Goal: Task Accomplishment & Management: Complete application form

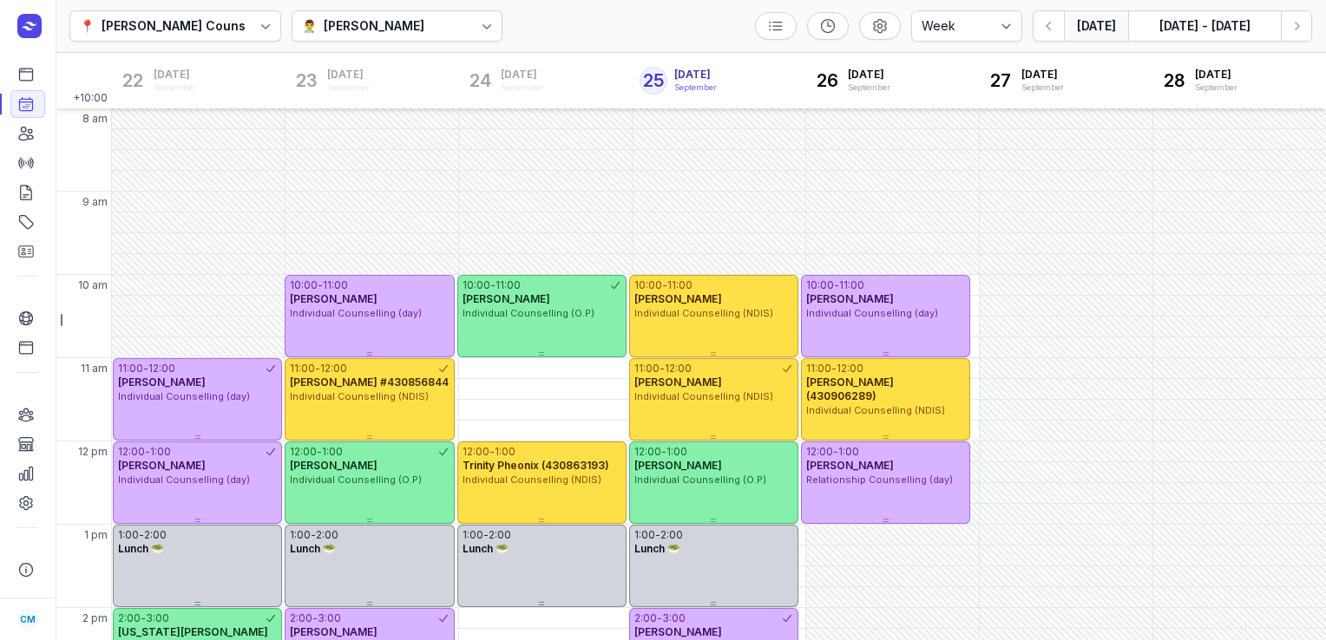
select select "week"
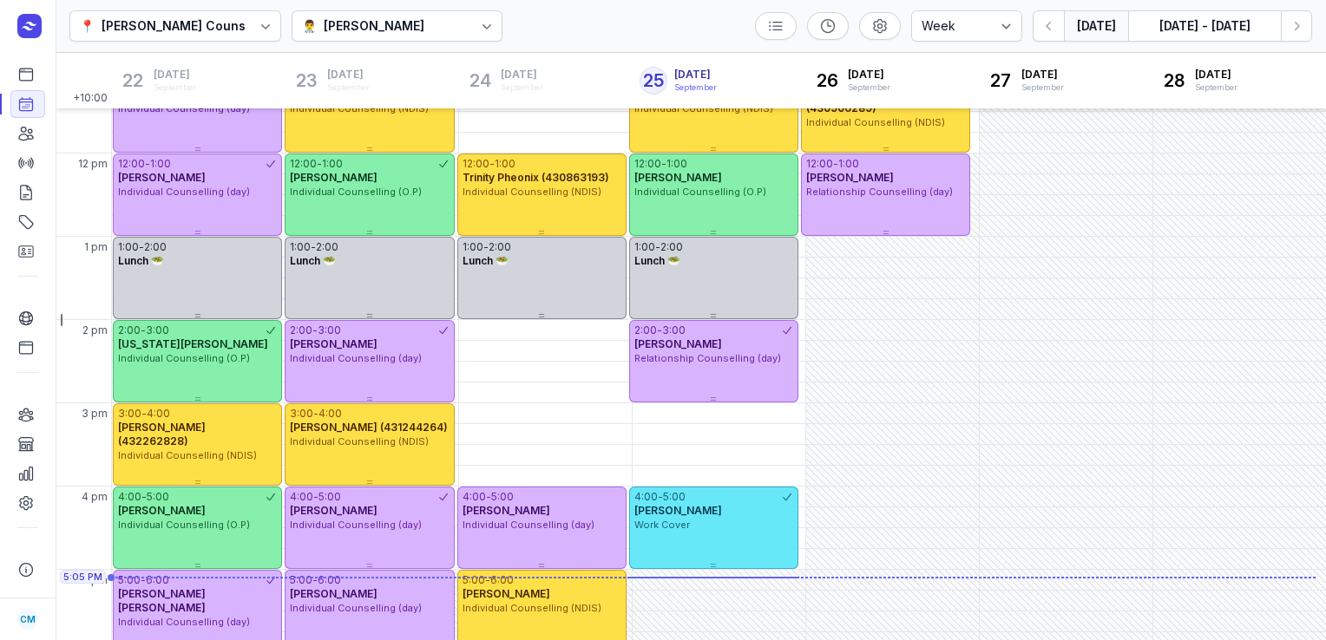
click at [1096, 32] on button "[DATE]" at bounding box center [1096, 25] width 64 height 31
click at [1300, 29] on icon "button" at bounding box center [1296, 25] width 17 height 17
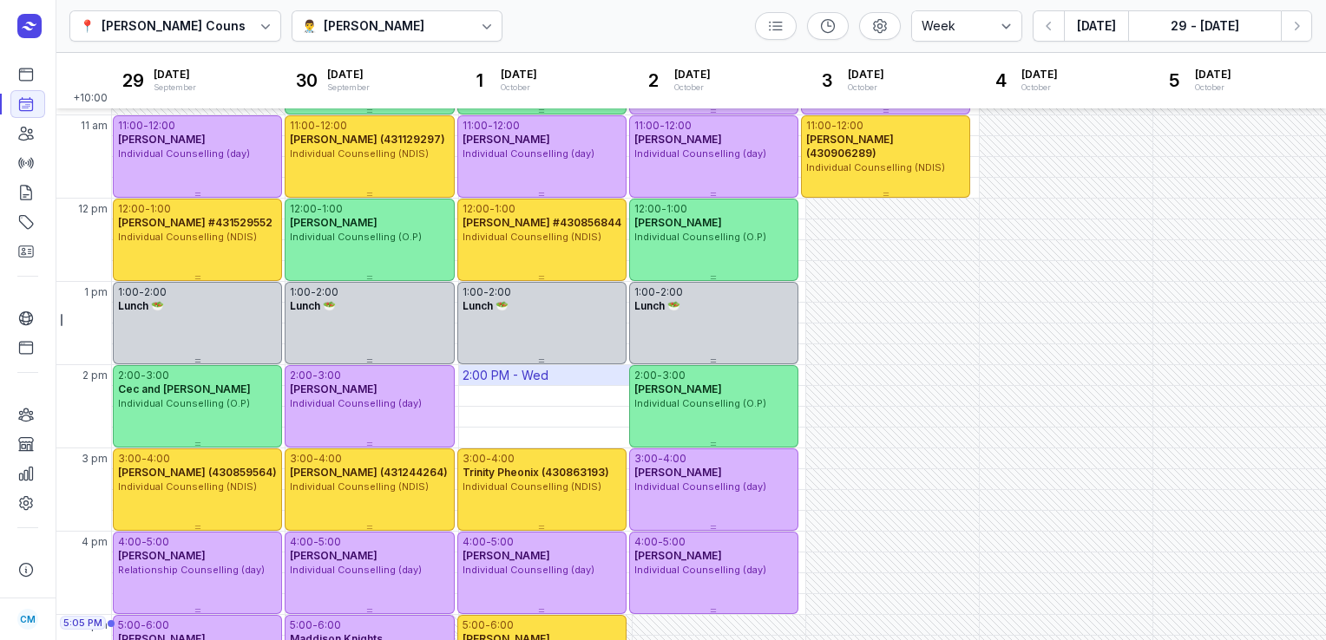
scroll to position [278, 0]
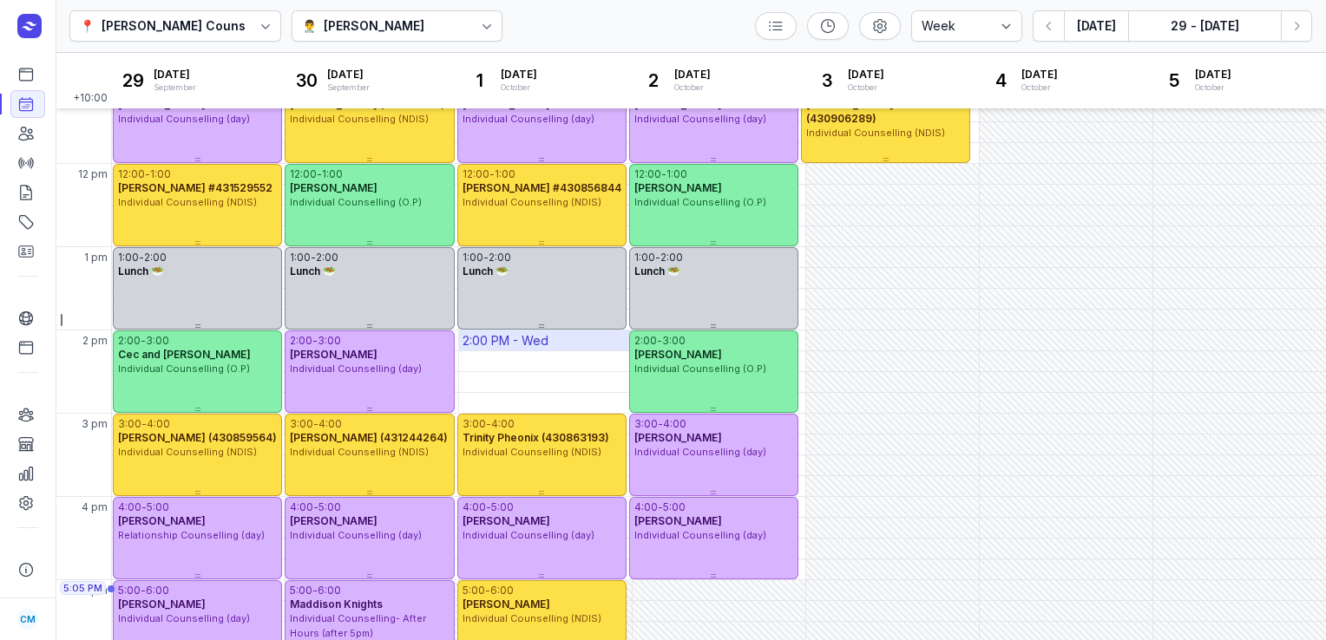
click at [579, 339] on div "2:00 PM - Wed" at bounding box center [545, 341] width 173 height 20
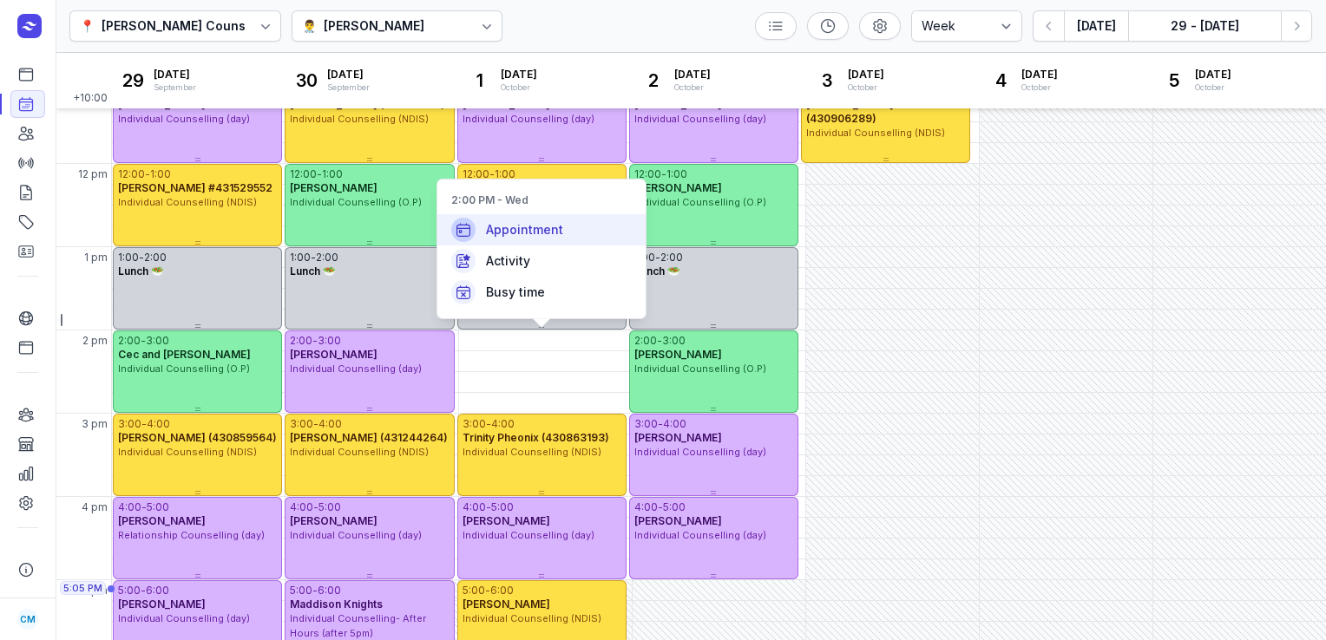
click at [563, 224] on div "Appointment" at bounding box center [541, 229] width 208 height 31
select select
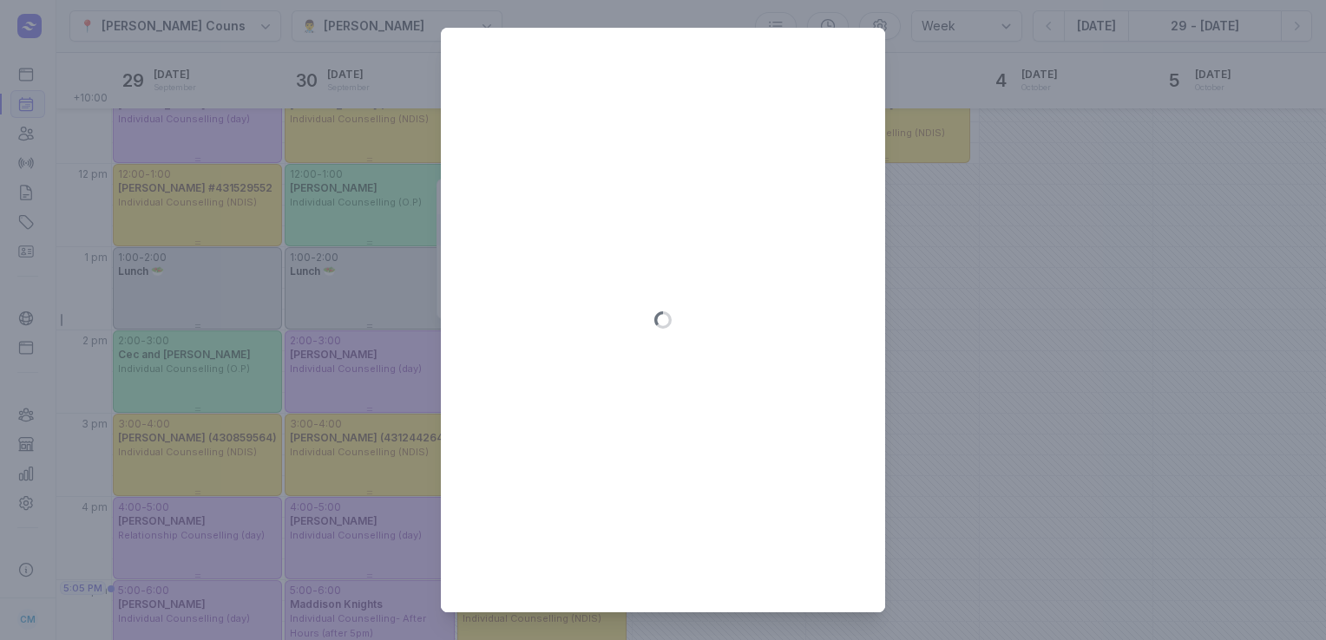
type input "[DATE]"
select select "14:00"
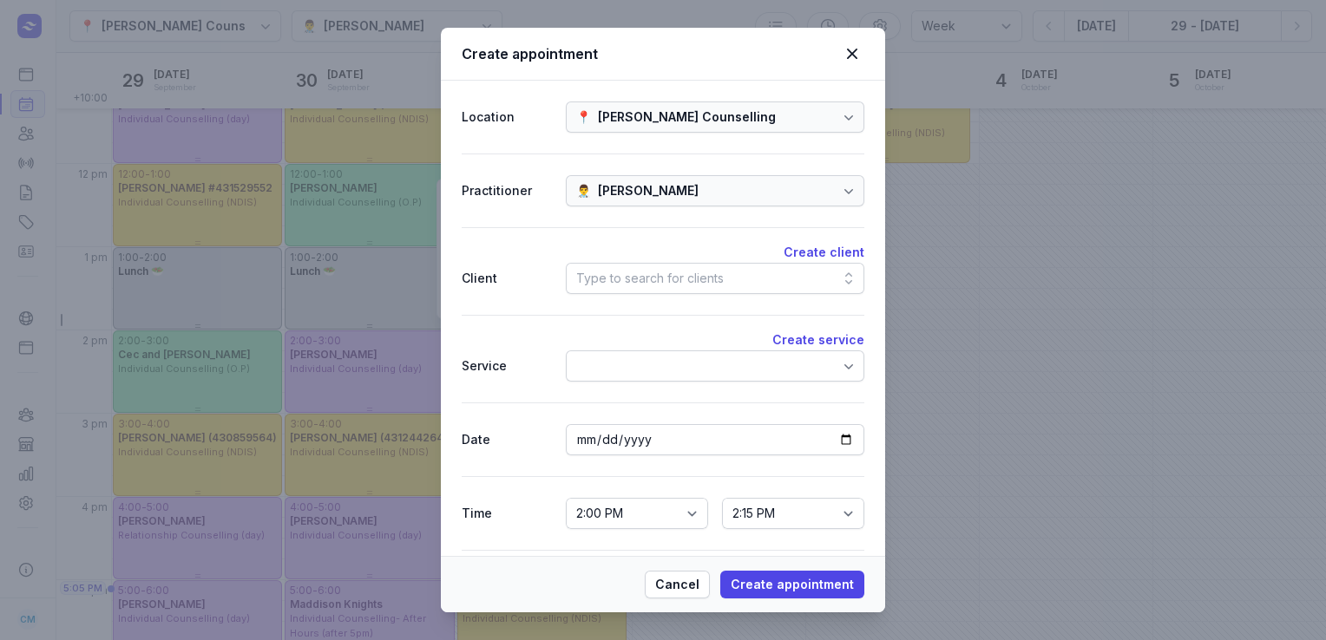
click at [687, 274] on div "Type to search for clients" at bounding box center [650, 278] width 148 height 21
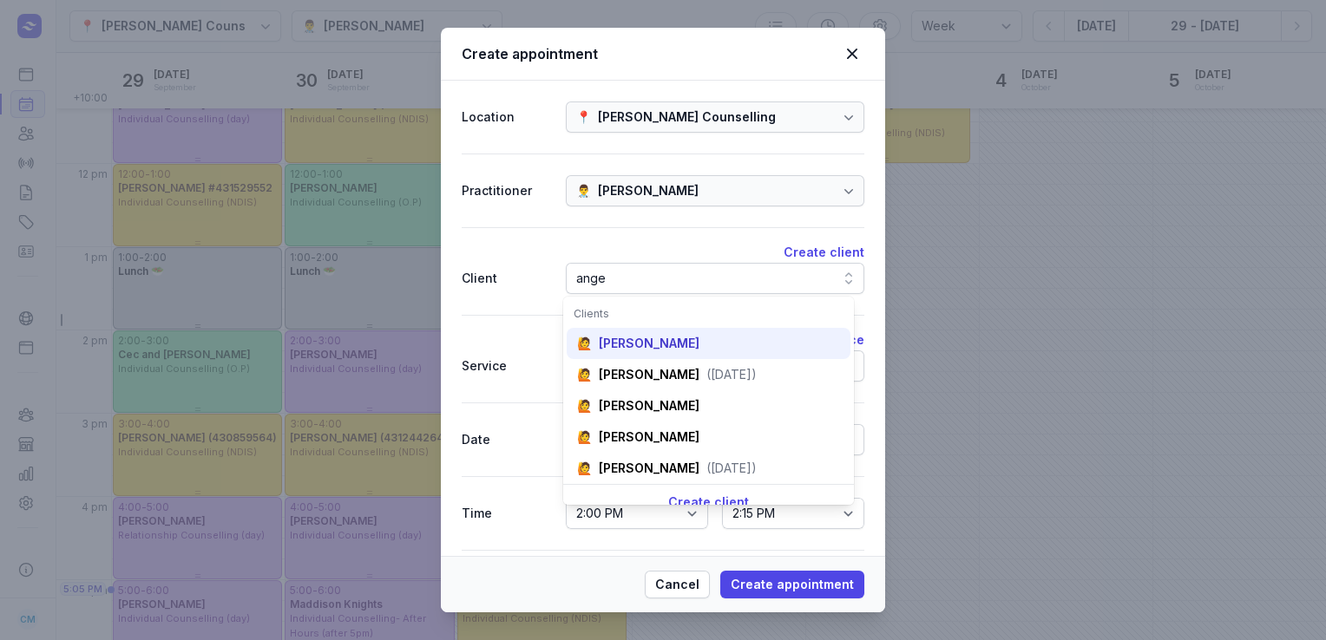
type input "ange"
click at [663, 338] on div "[PERSON_NAME]" at bounding box center [649, 343] width 101 height 17
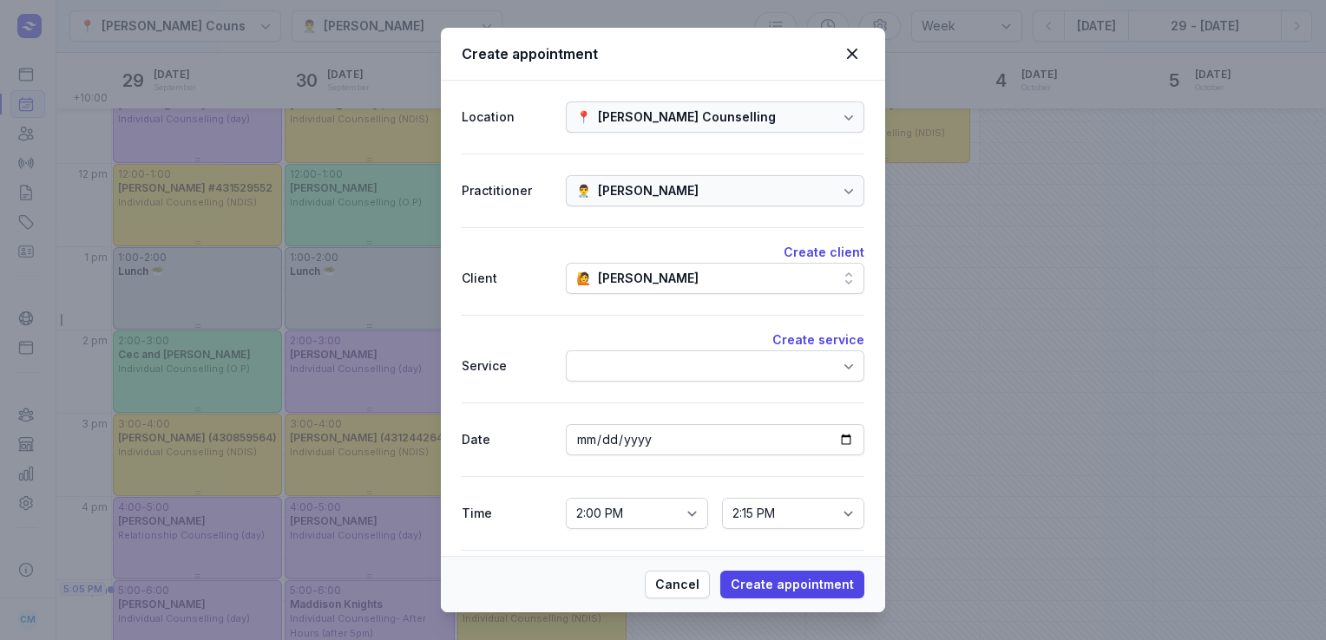
click at [644, 370] on div at bounding box center [715, 366] width 298 height 31
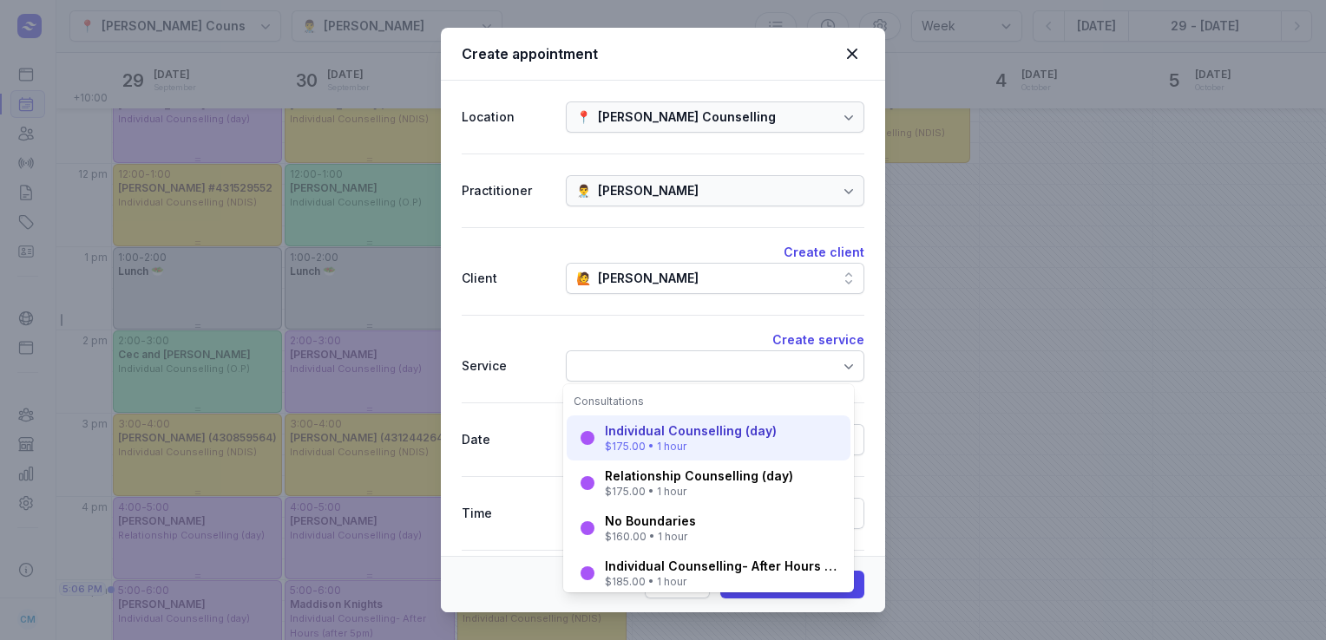
click at [651, 438] on div "Individual Counselling (day)" at bounding box center [691, 431] width 172 height 17
select select "15:00"
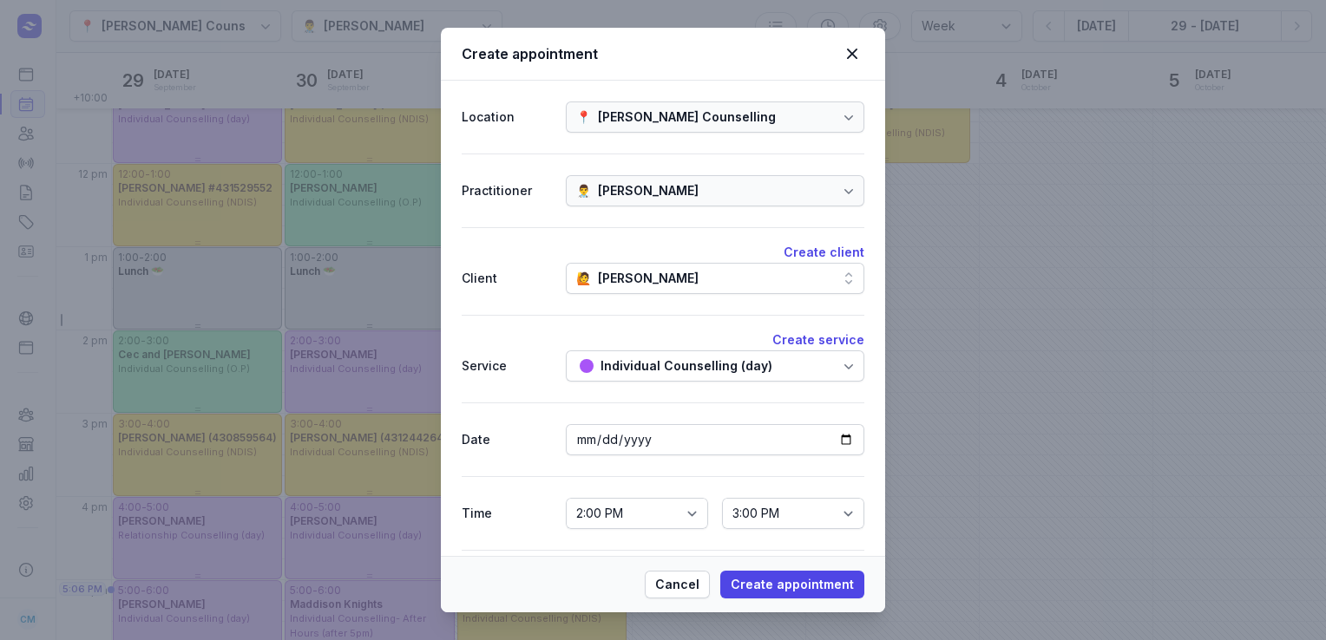
click at [739, 369] on div "Individual Counselling (day)" at bounding box center [686, 366] width 172 height 21
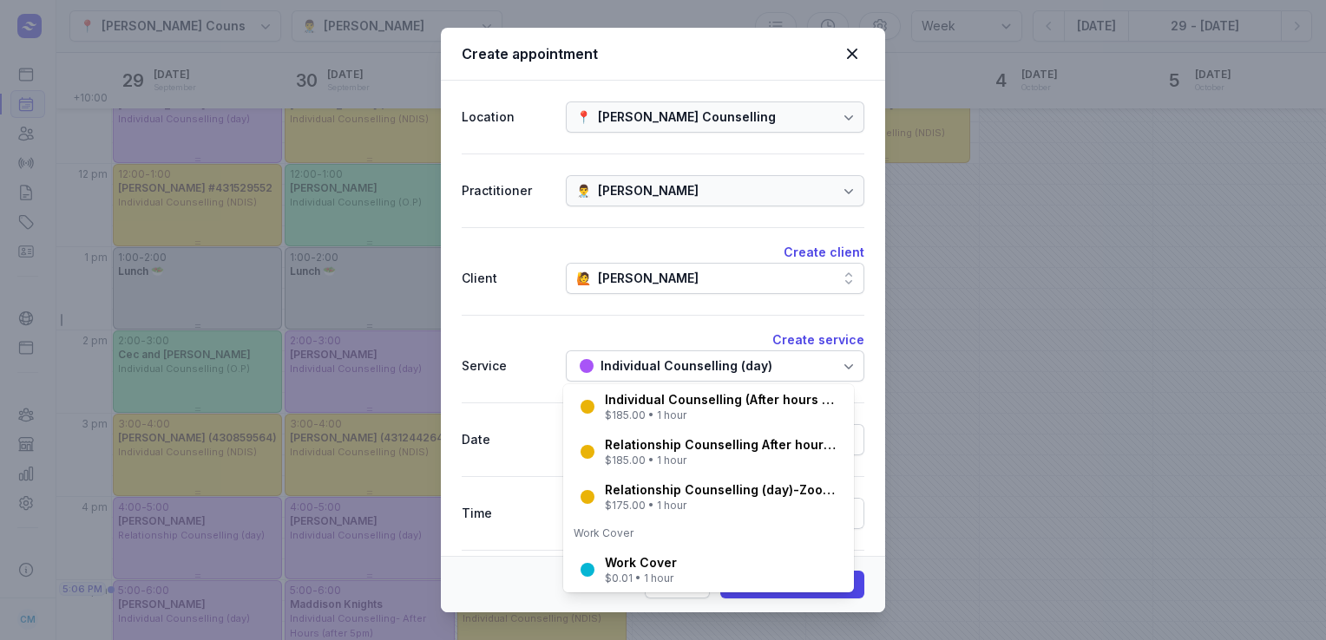
scroll to position [600, 0]
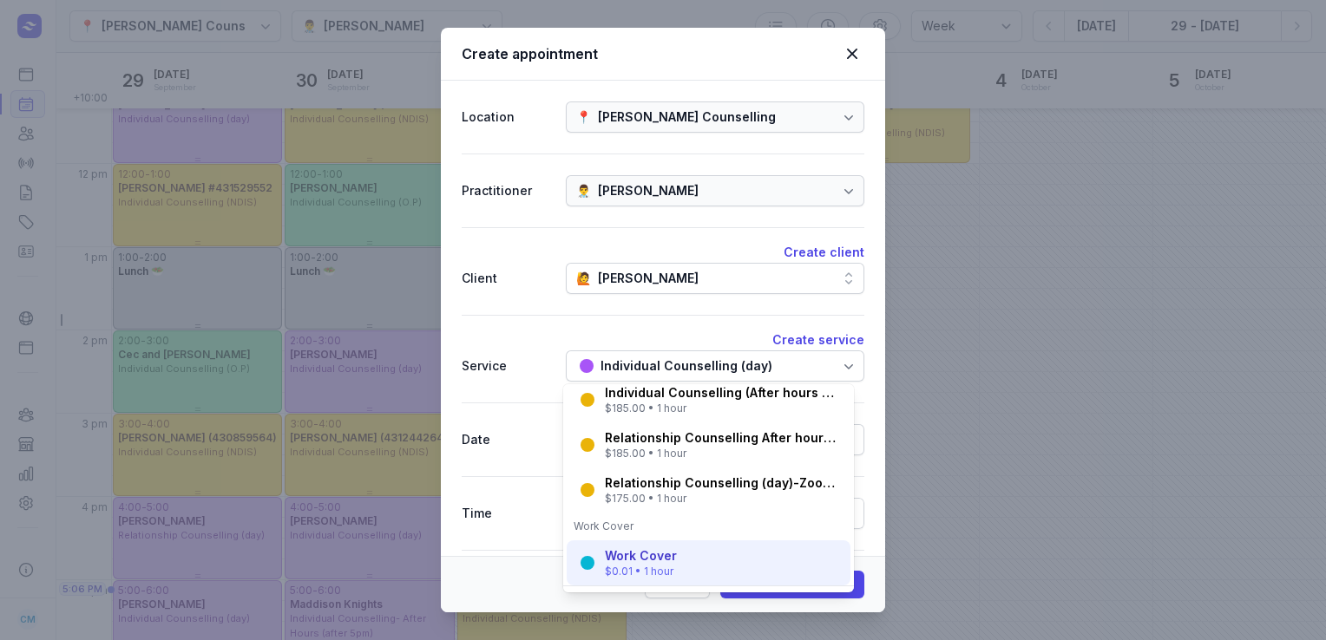
click at [619, 555] on div "Work Cover" at bounding box center [641, 556] width 72 height 17
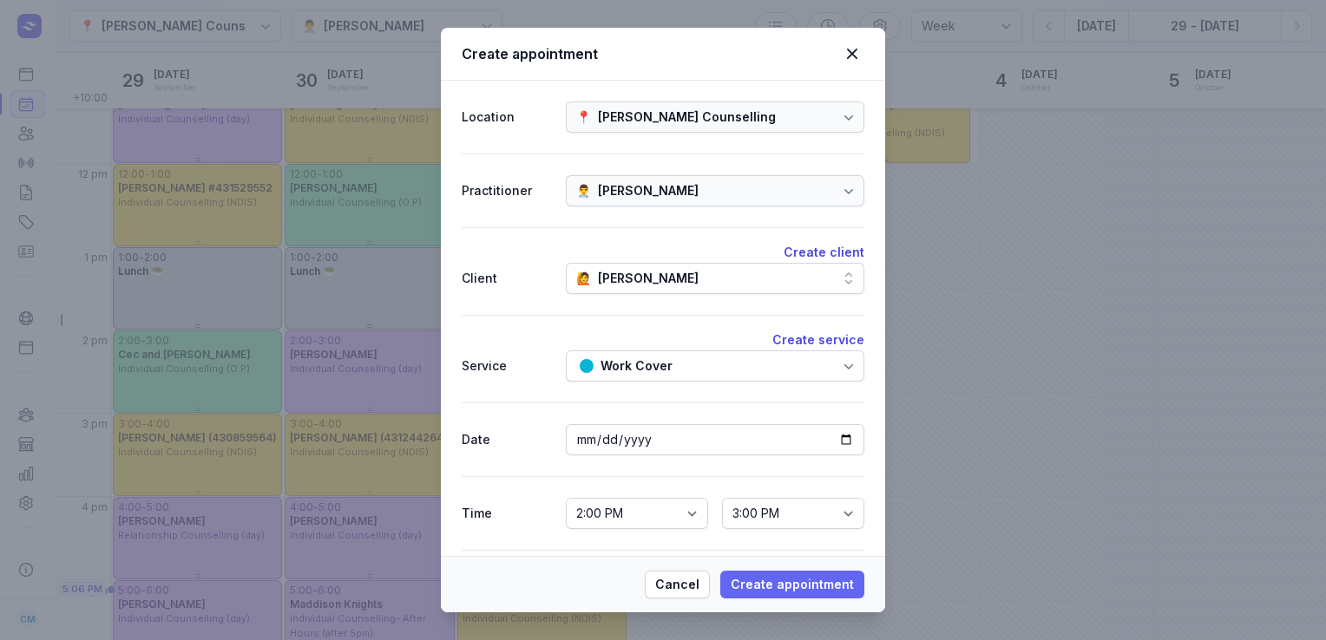
click at [784, 586] on span "Create appointment" at bounding box center [792, 584] width 123 height 21
select select
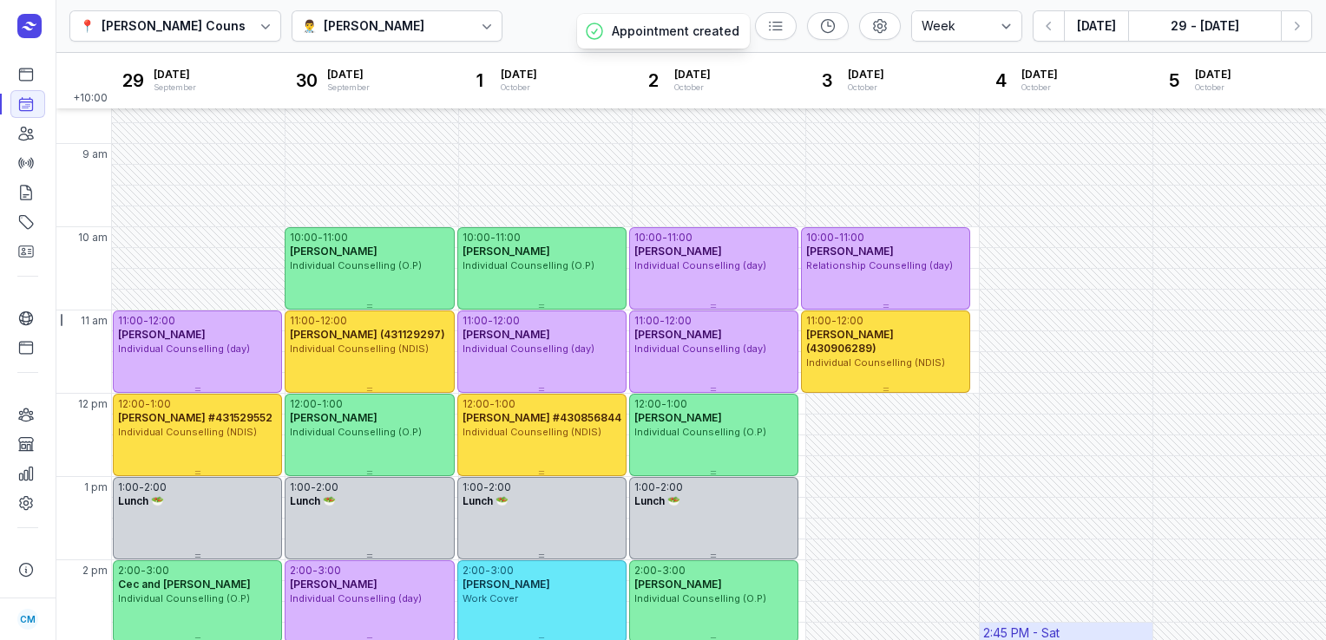
scroll to position [43, 0]
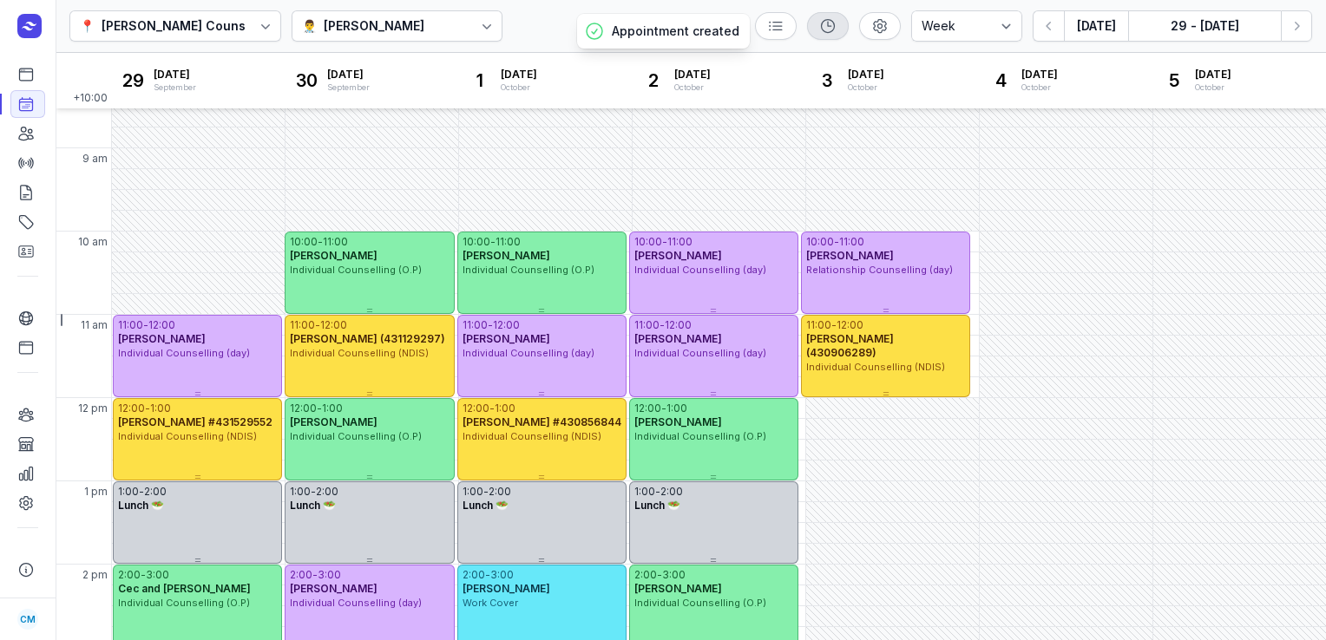
click at [835, 27] on icon at bounding box center [827, 25] width 17 height 17
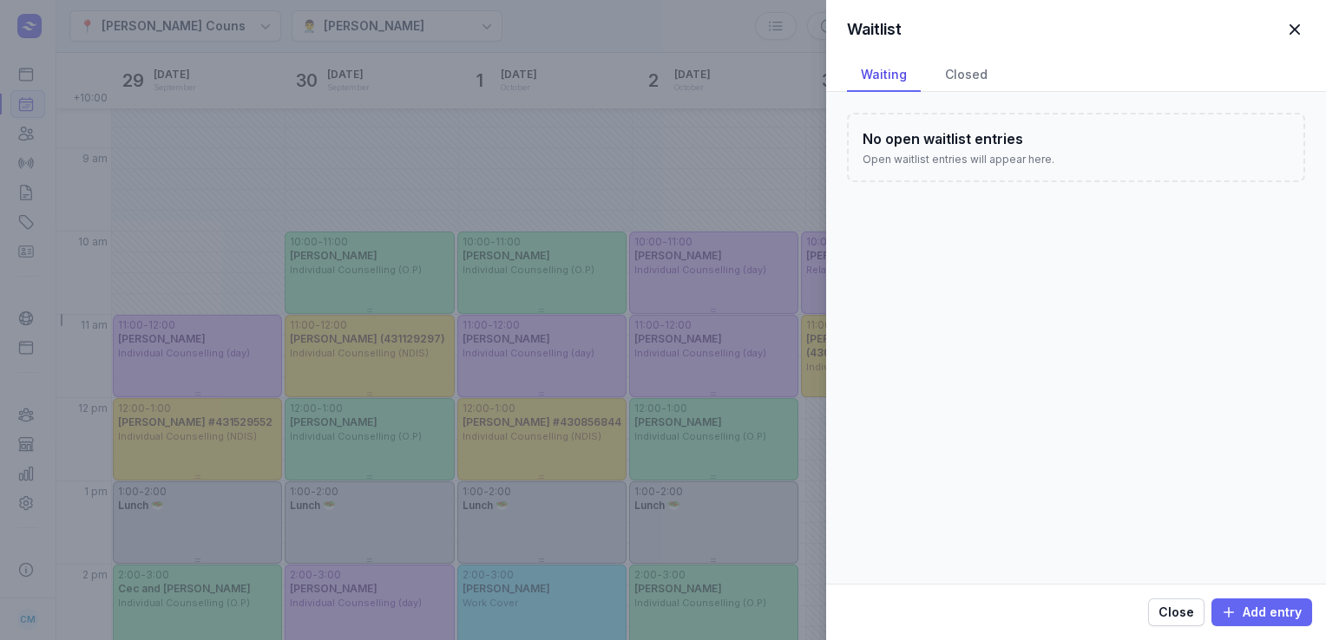
click at [1239, 616] on span "Add entry" at bounding box center [1262, 612] width 80 height 21
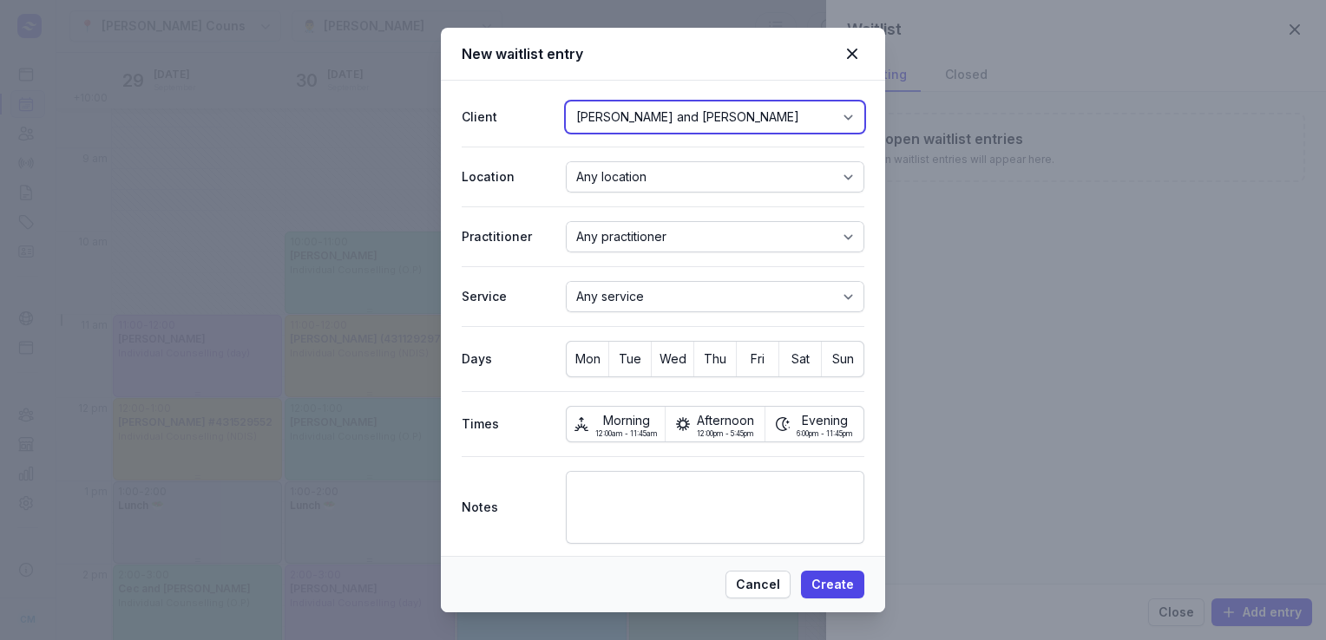
click at [616, 123] on select "[PERSON_NAME] and [PERSON_NAME] [PERSON_NAME] Trinity [PERSON_NAME] [PERSON_NAM…" at bounding box center [715, 117] width 298 height 31
select select "cli_01K43SQG2S6AQBJ0QN3FXFZ2GA"
click at [566, 102] on select "[PERSON_NAME] and [PERSON_NAME] [PERSON_NAME] Trinity [PERSON_NAME] [PERSON_NAM…" at bounding box center [715, 117] width 298 height 31
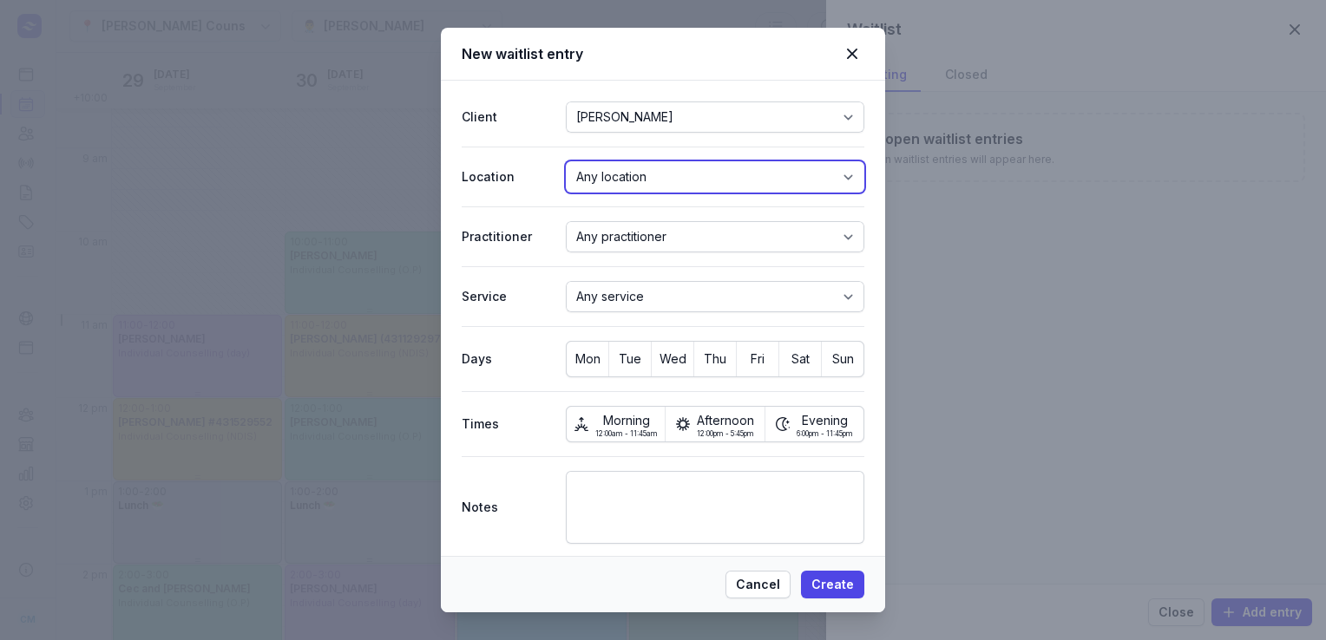
click at [625, 182] on select "Any location [PERSON_NAME] Counselling" at bounding box center [715, 176] width 298 height 31
select select "loc_01J3MBC5WYV0VXDEC5NHAV5R4M"
click at [566, 161] on select "Any location [PERSON_NAME] Counselling" at bounding box center [715, 176] width 298 height 31
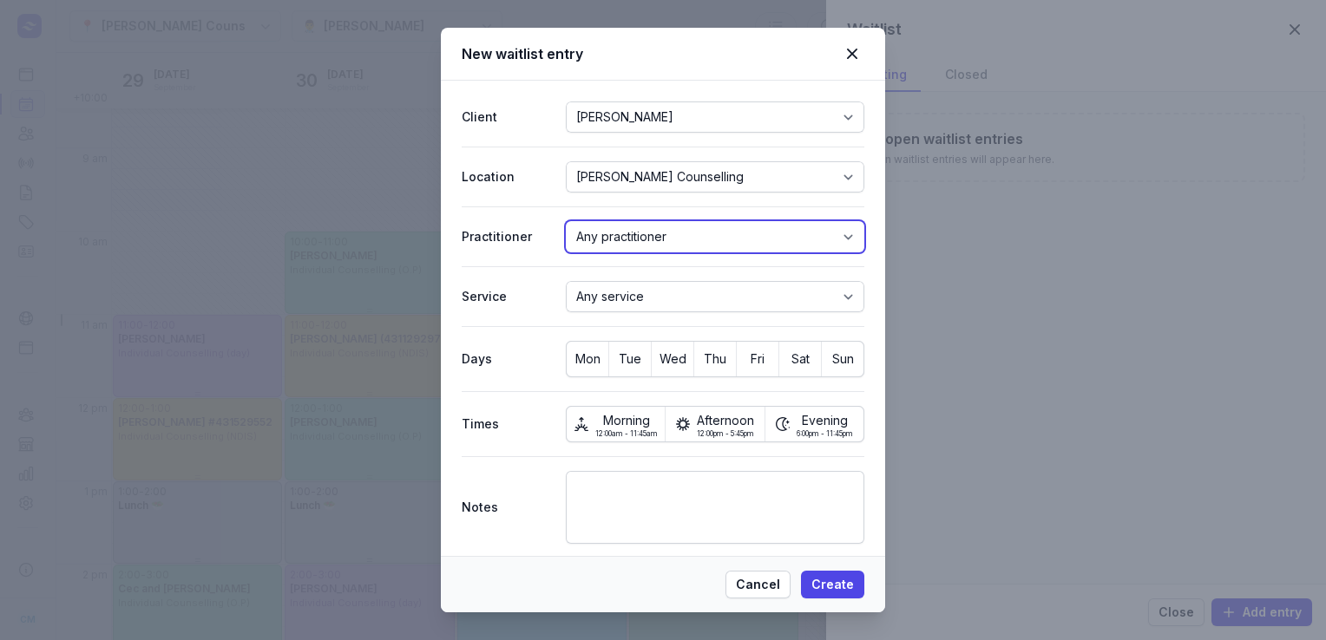
click at [639, 234] on select "Any practitioner [PERSON_NAME] [PERSON_NAME] [PERSON_NAME]" at bounding box center [715, 236] width 298 height 31
select select "pra_01J3MBC620F32B52FEQK5BF7FQ"
click at [566, 221] on select "Any practitioner [PERSON_NAME] [PERSON_NAME] [PERSON_NAME]" at bounding box center [715, 236] width 298 height 31
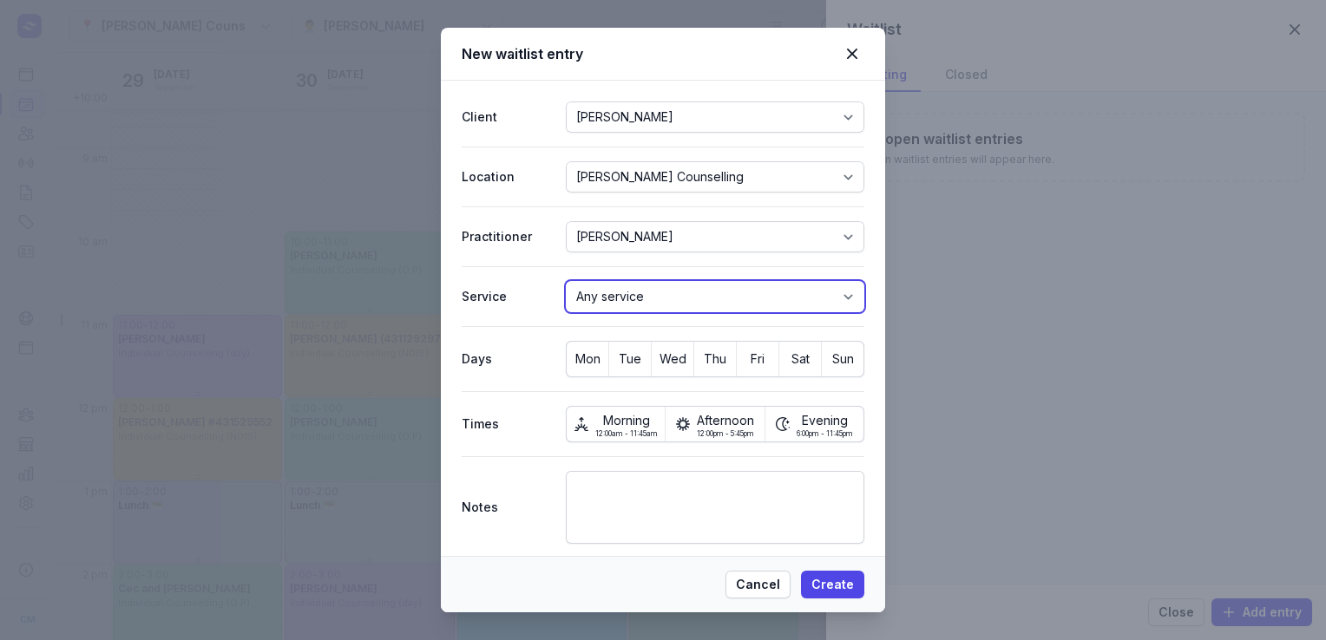
click at [640, 286] on select "Any service QTP-Services Work Cover Relationship Counselling (day)-Zoom or Tele…" at bounding box center [715, 296] width 298 height 31
select select "ser_01K43SX1T91YMA1J1KCB8JGR5Z"
click at [566, 281] on select "Any service QTP-Services Work Cover Relationship Counselling (day)-Zoom or Tele…" at bounding box center [715, 296] width 298 height 31
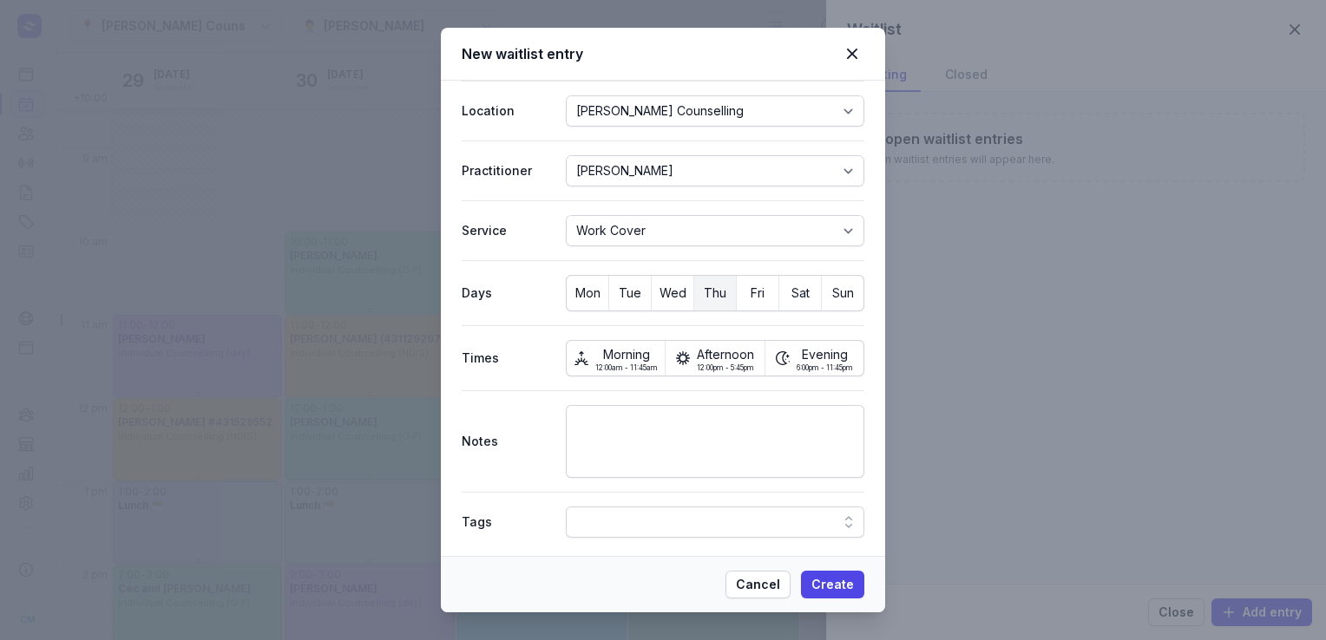
click at [711, 298] on span "Thu" at bounding box center [715, 293] width 42 height 24
click at [712, 364] on span "12:00pm - 5:45pm" at bounding box center [725, 367] width 57 height 7
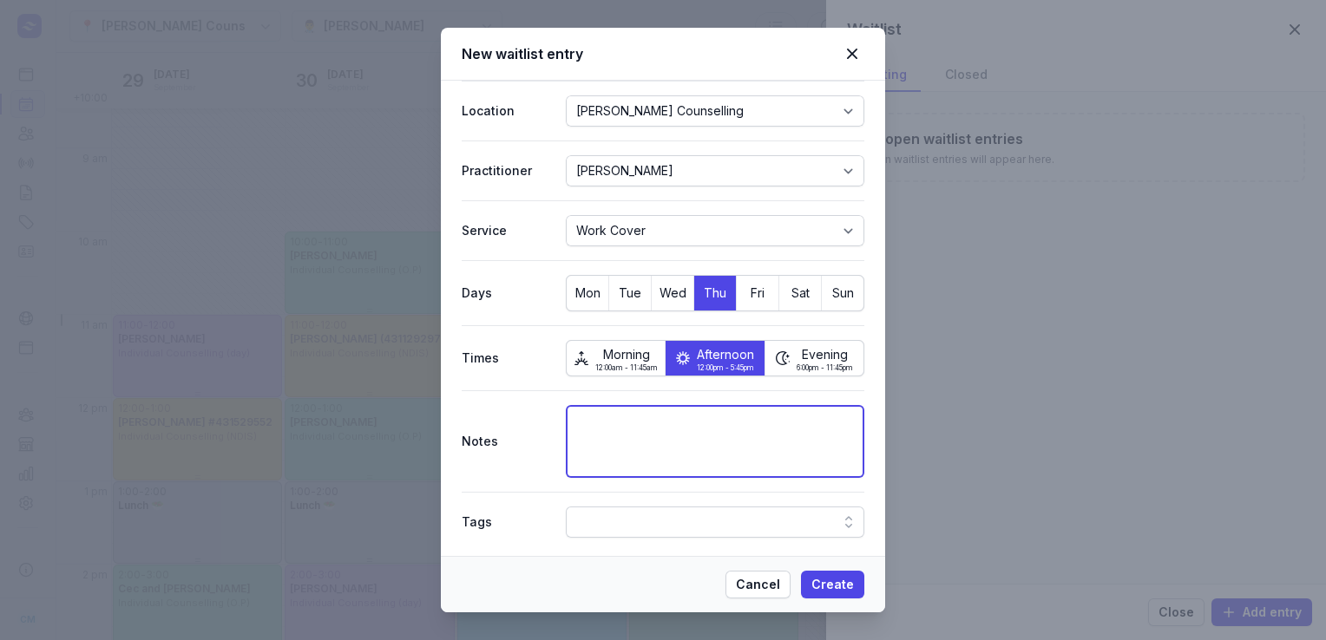
click at [659, 449] on textarea at bounding box center [715, 441] width 298 height 73
type textarea "[DATE] around 10am or anytime 1pm onwards"
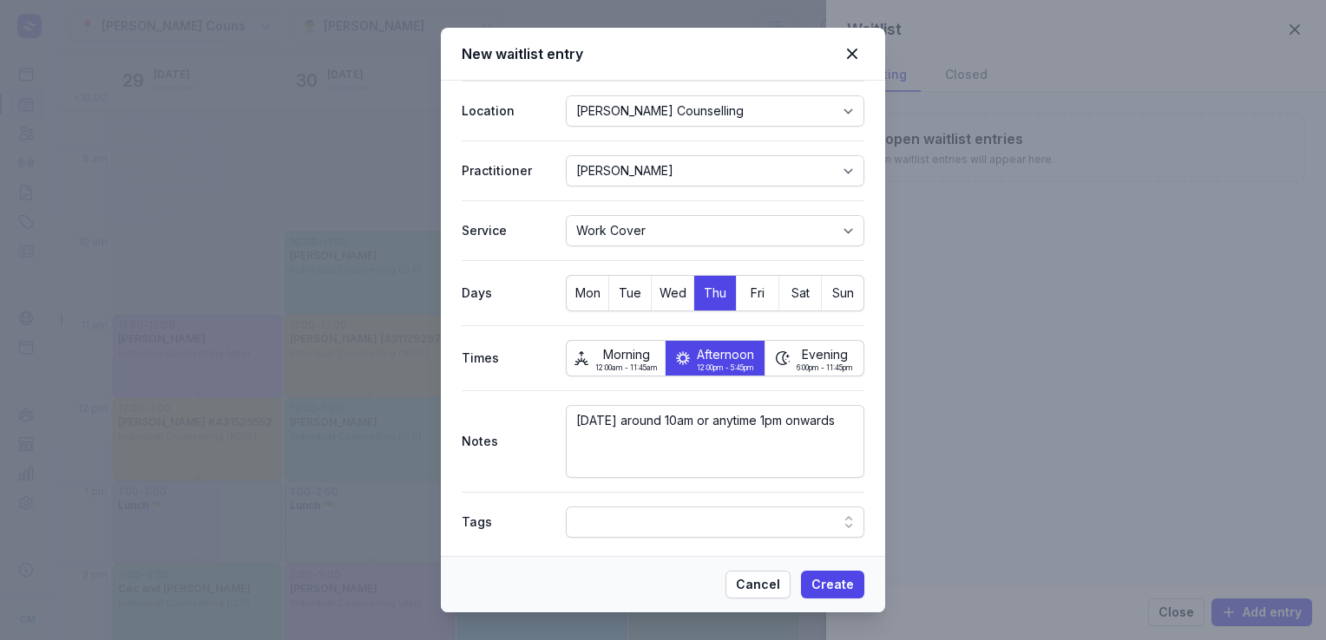
click at [841, 599] on div "Cancel Create" at bounding box center [663, 584] width 444 height 56
click at [840, 595] on button "Create" at bounding box center [832, 585] width 63 height 28
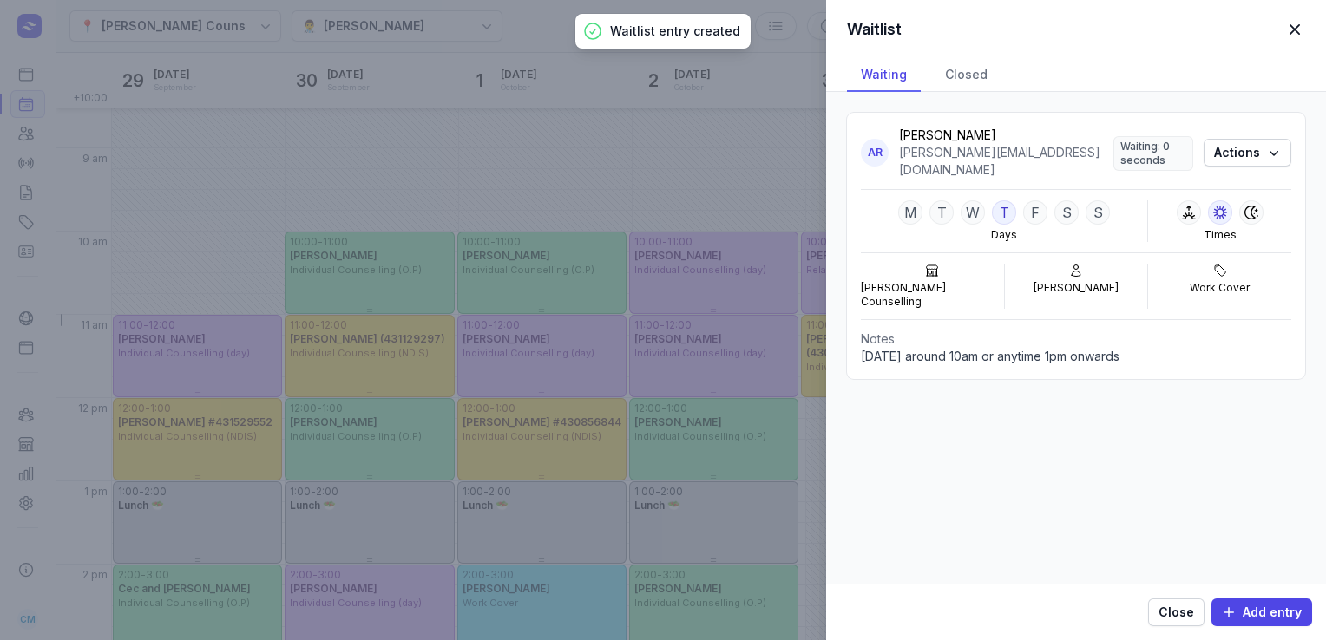
click at [1302, 36] on span "button" at bounding box center [1294, 29] width 38 height 38
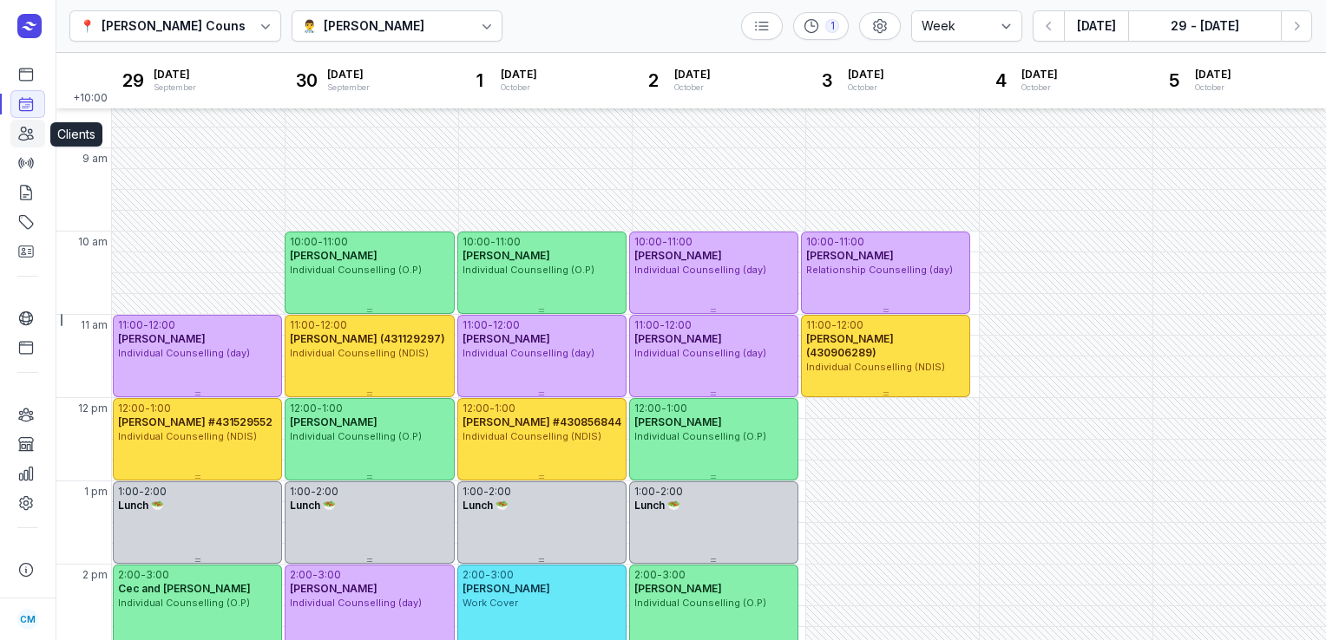
click at [16, 140] on link "Clients" at bounding box center [27, 134] width 35 height 28
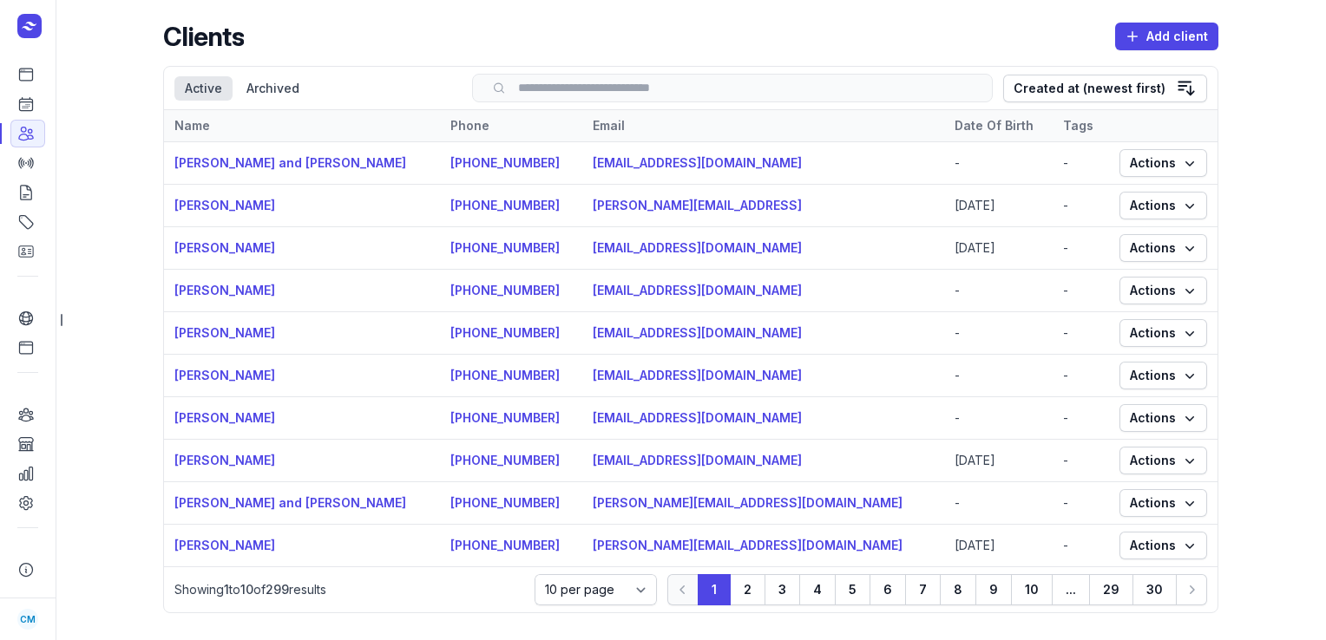
click at [803, 89] on input "search" at bounding box center [732, 88] width 484 height 13
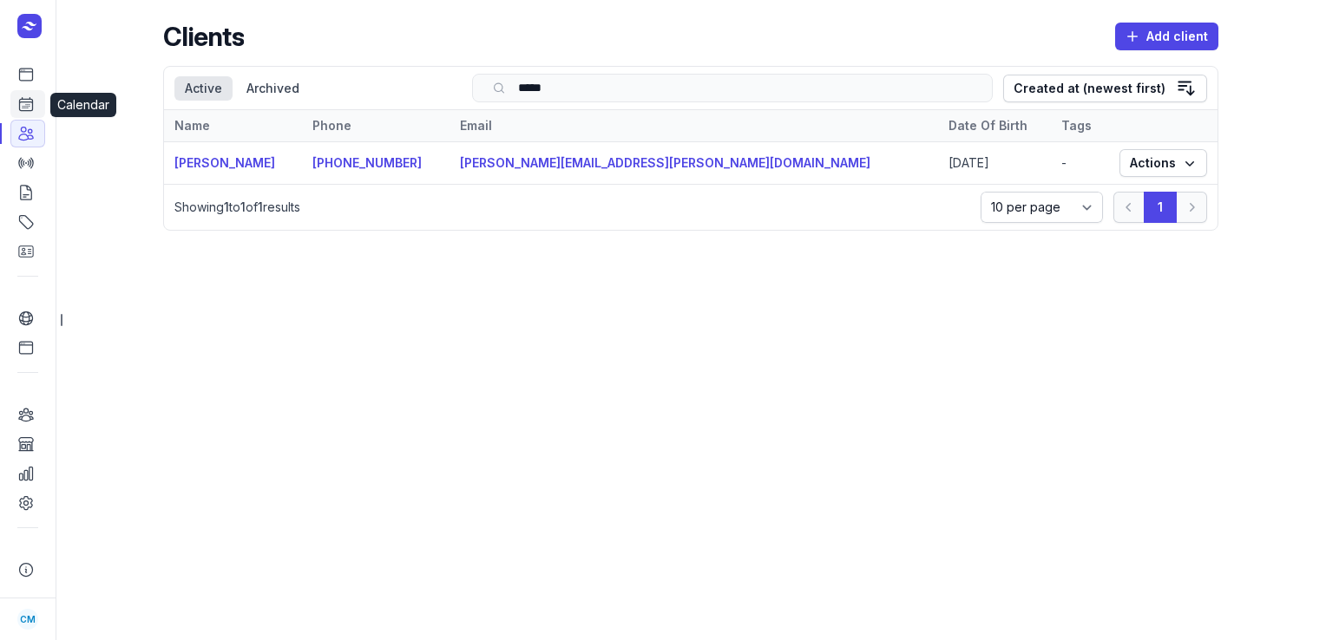
type input "*****"
click at [21, 92] on link "Calendar" at bounding box center [27, 104] width 35 height 28
select select "week"
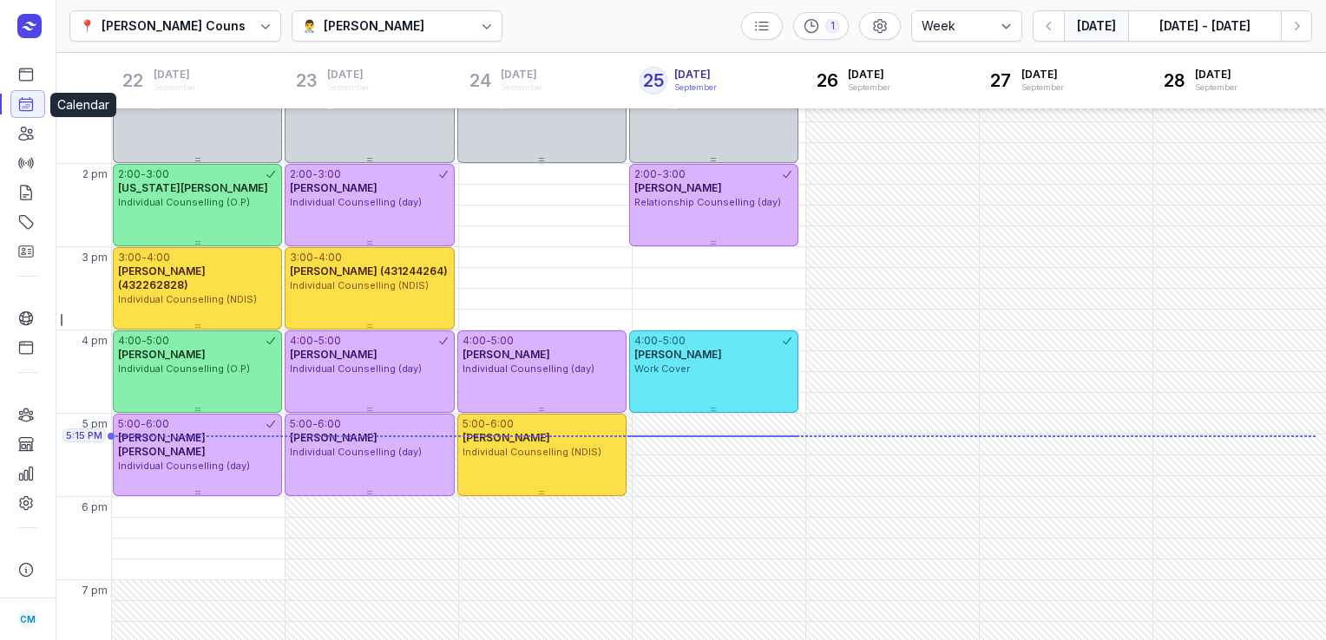
scroll to position [467, 0]
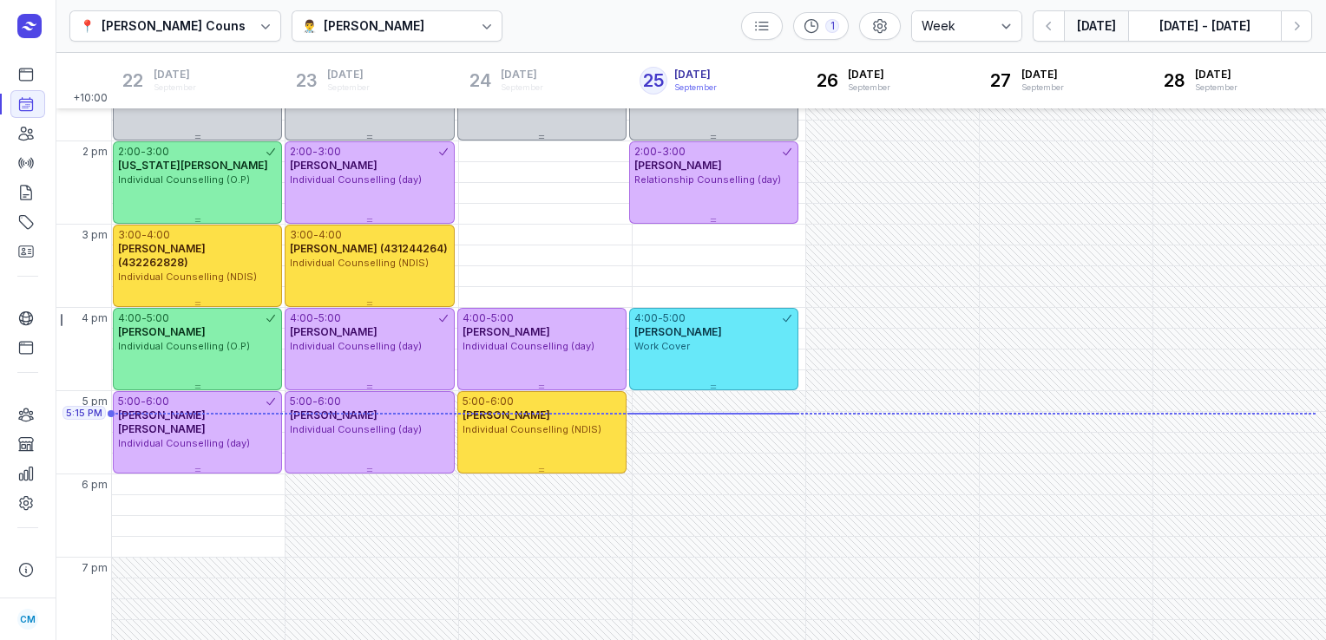
click at [352, 14] on div "👨‍⚕️ [PERSON_NAME]" at bounding box center [398, 25] width 212 height 31
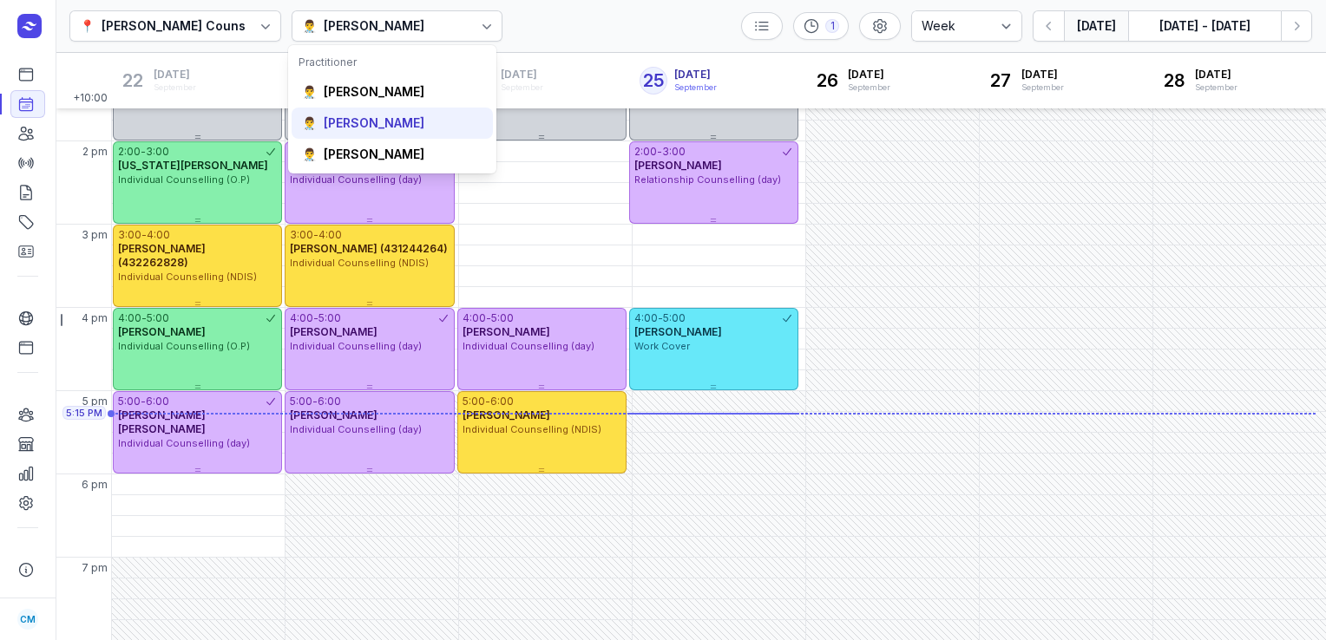
click at [356, 132] on div "👨‍⚕️ [PERSON_NAME]" at bounding box center [392, 123] width 201 height 31
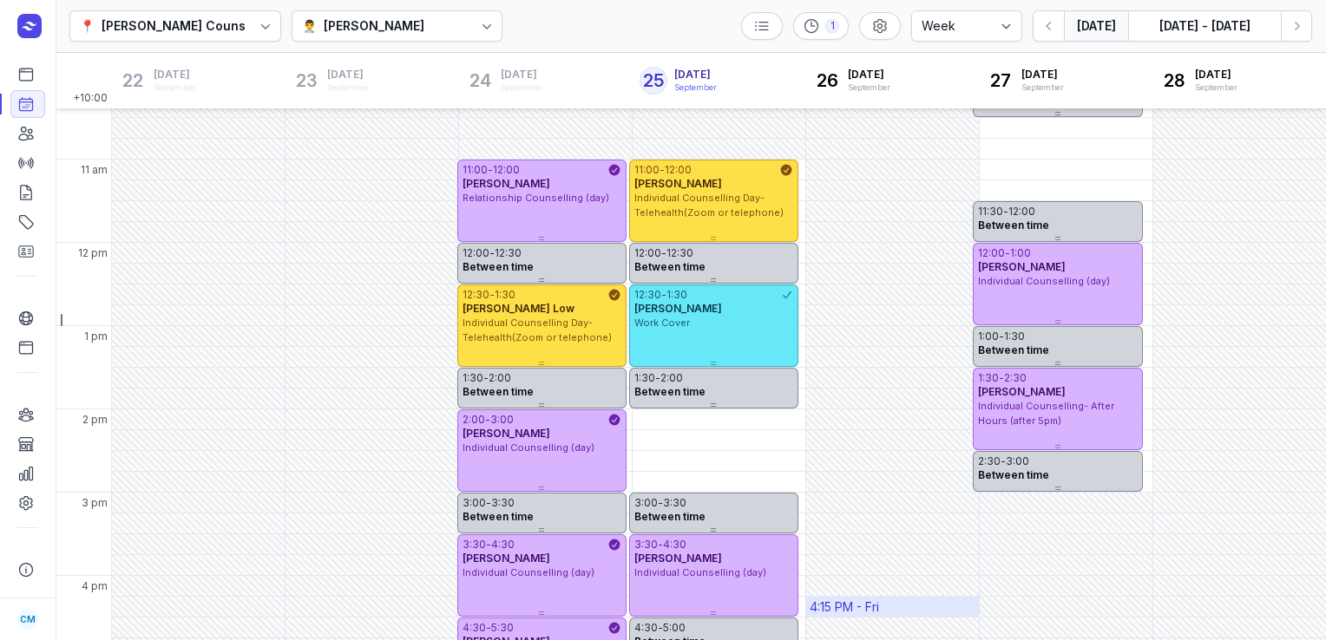
scroll to position [200, 0]
click at [471, 36] on div at bounding box center [486, 25] width 31 height 31
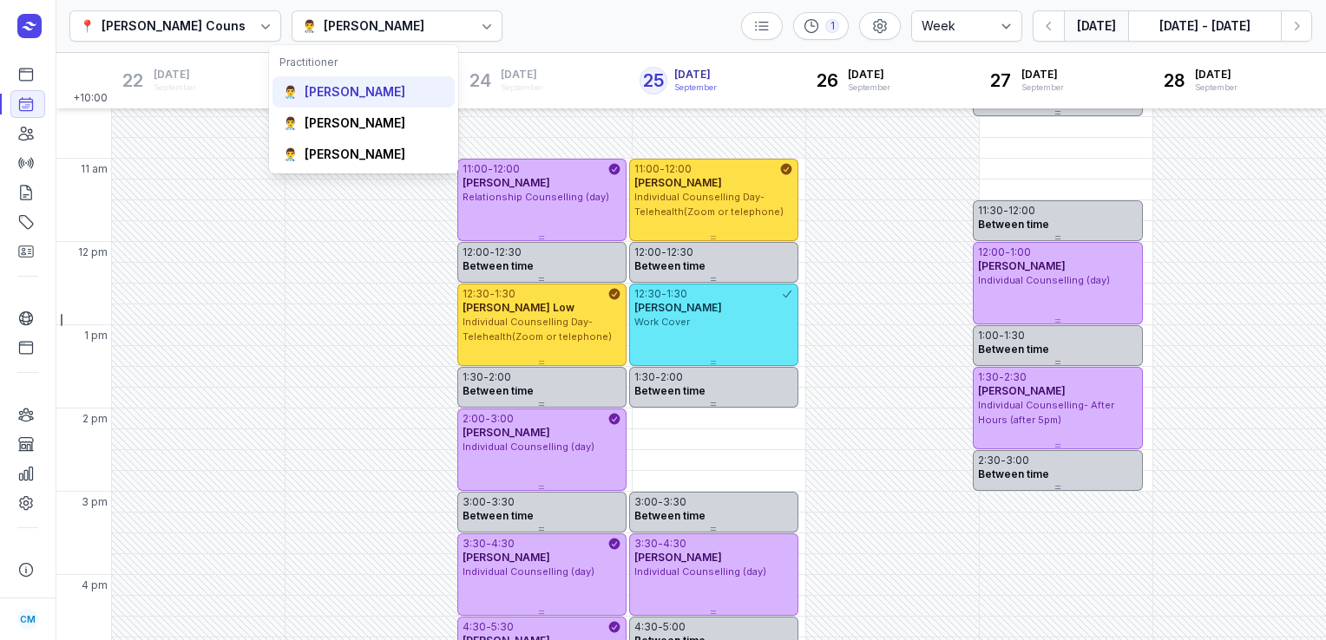
click at [379, 98] on div "[PERSON_NAME]" at bounding box center [355, 91] width 101 height 17
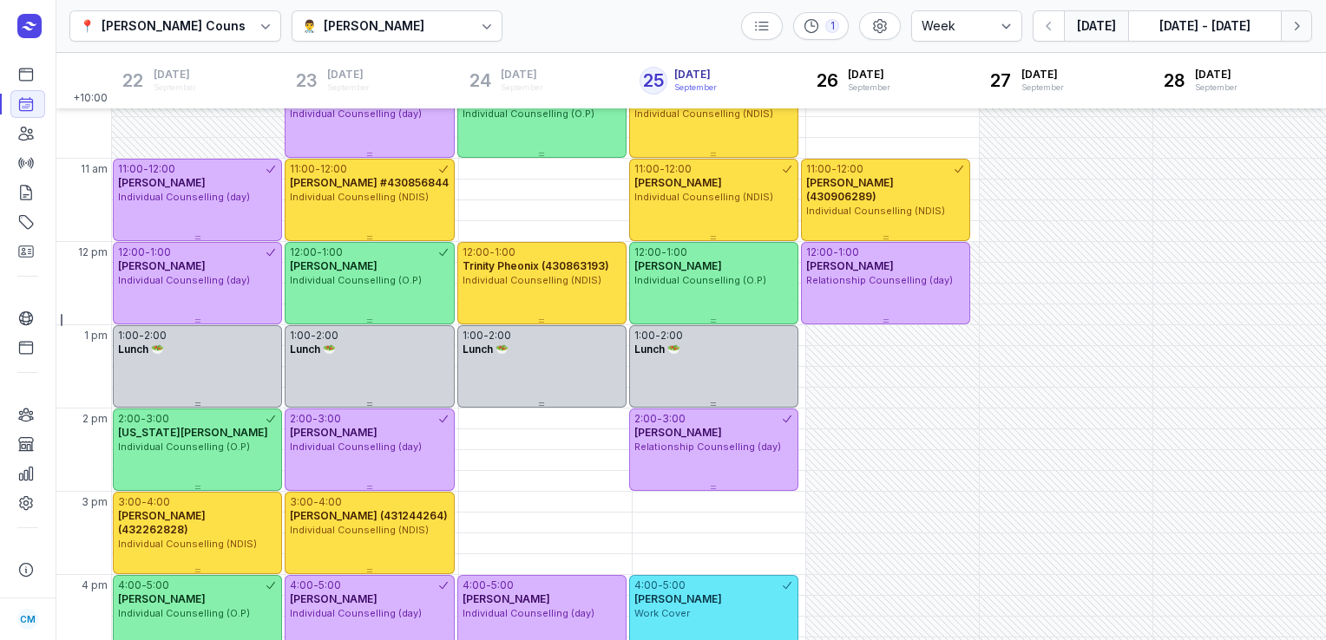
click at [1306, 31] on button "Next week" at bounding box center [1296, 25] width 31 height 31
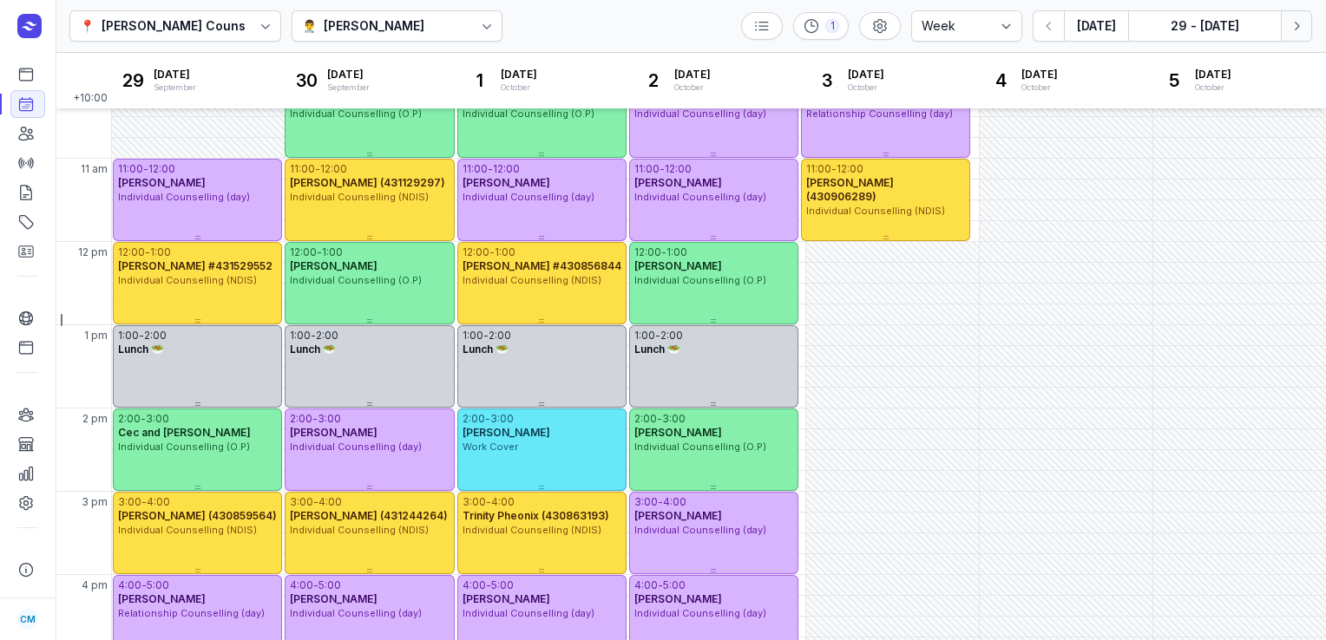
click at [1306, 31] on button "Next week" at bounding box center [1296, 25] width 31 height 31
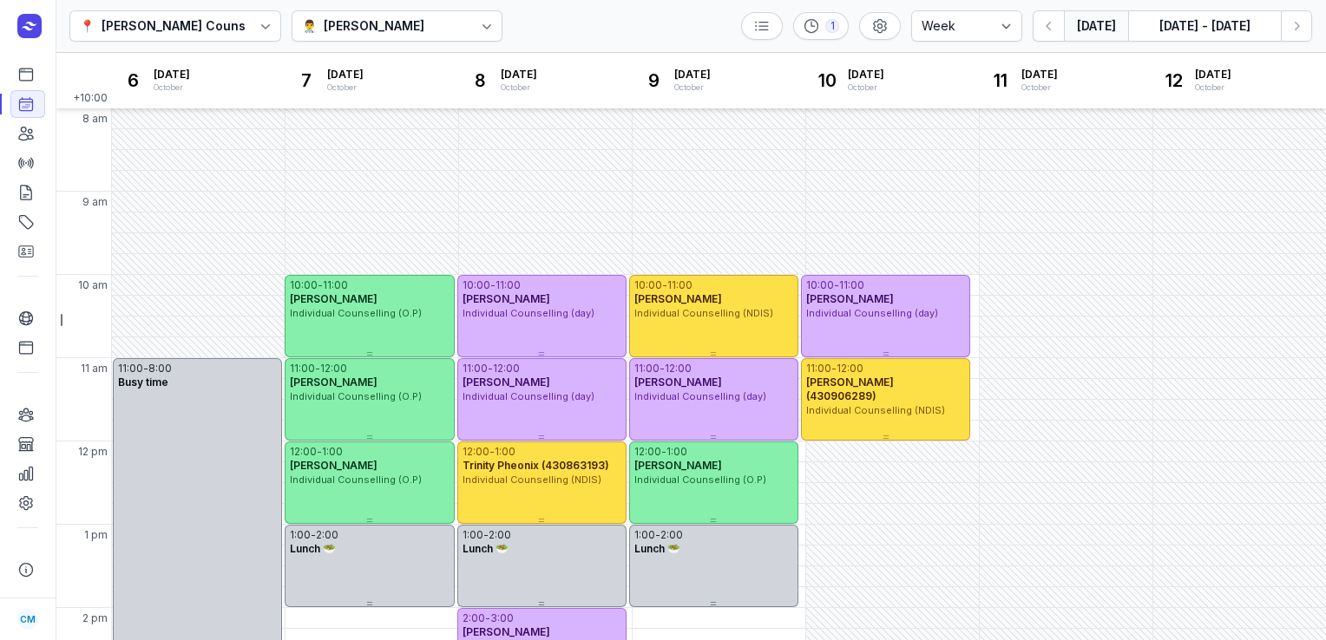
click at [1104, 30] on button "[DATE]" at bounding box center [1096, 25] width 64 height 31
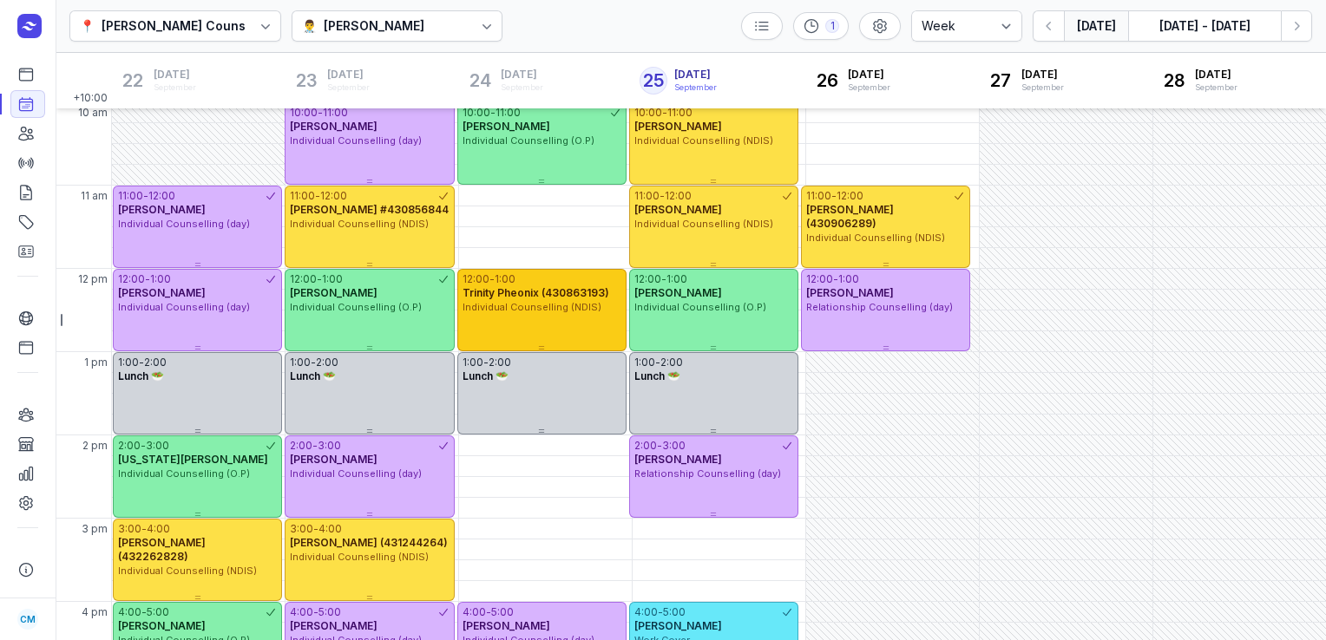
scroll to position [172, 0]
